Goal: Information Seeking & Learning: Learn about a topic

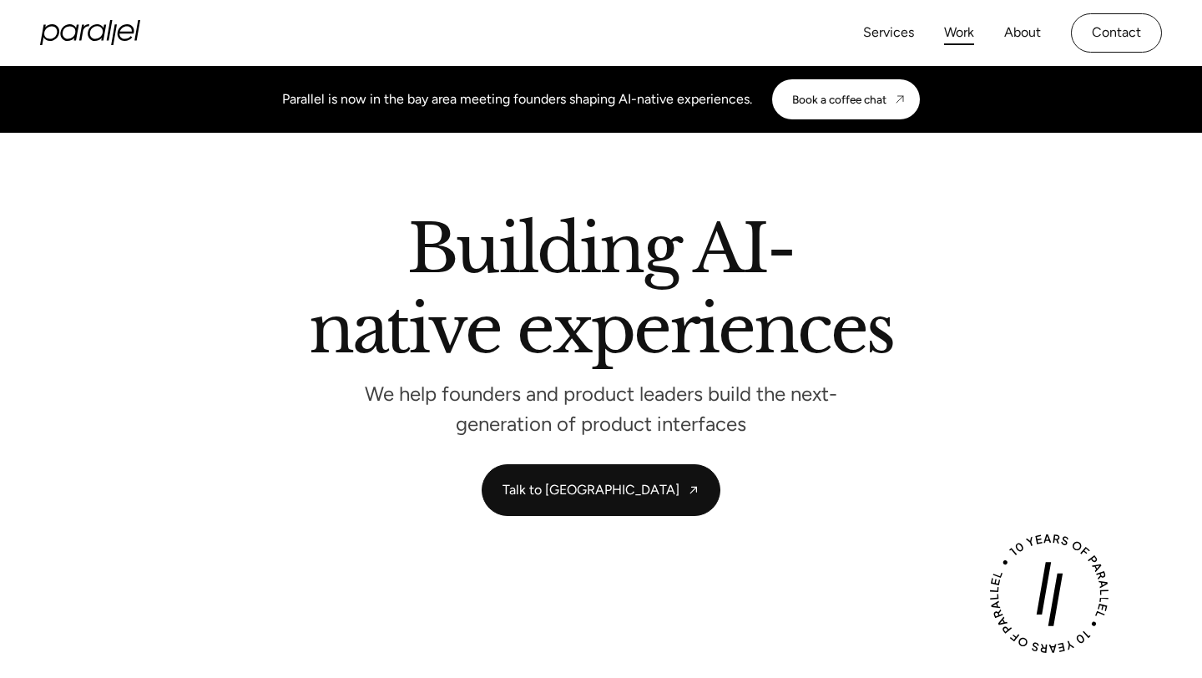
click at [966, 35] on link "Work" at bounding box center [959, 33] width 30 height 24
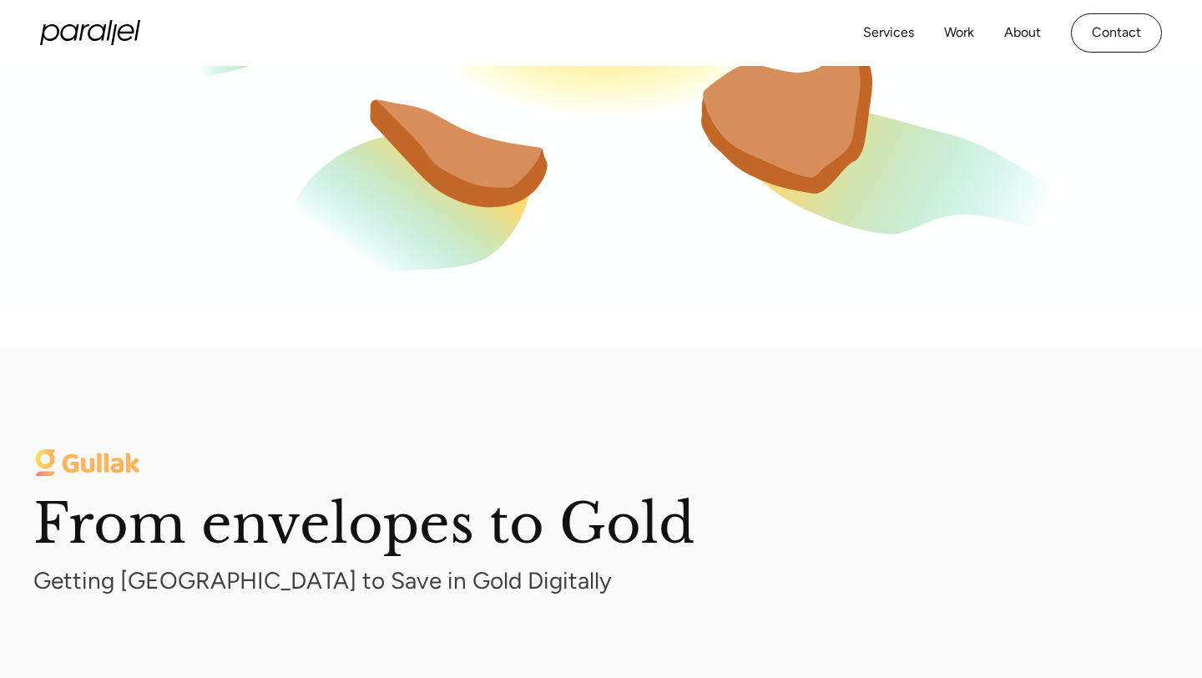
scroll to position [1547, 0]
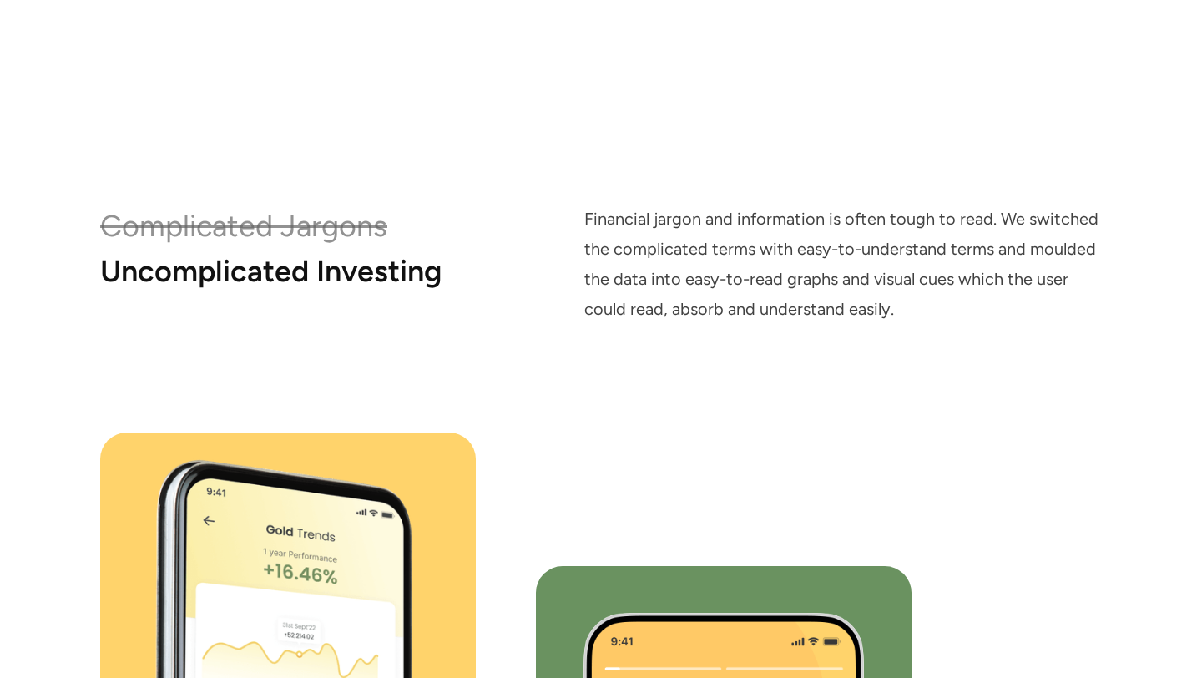
scroll to position [8720, 0]
